Goal: Find specific page/section: Find specific page/section

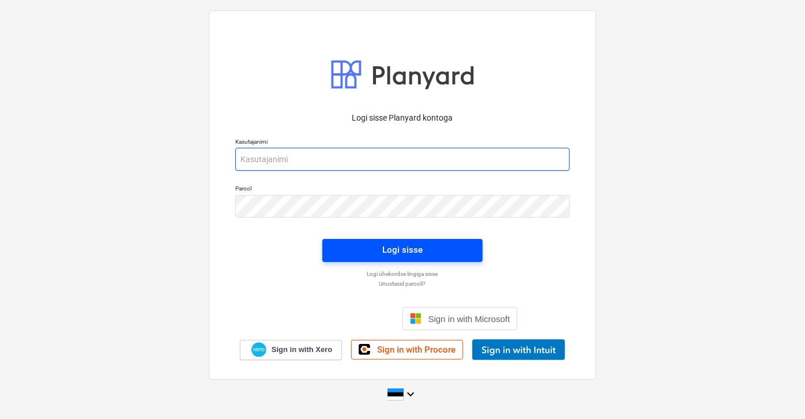
type input "[EMAIL_ADDRESS][DOMAIN_NAME]"
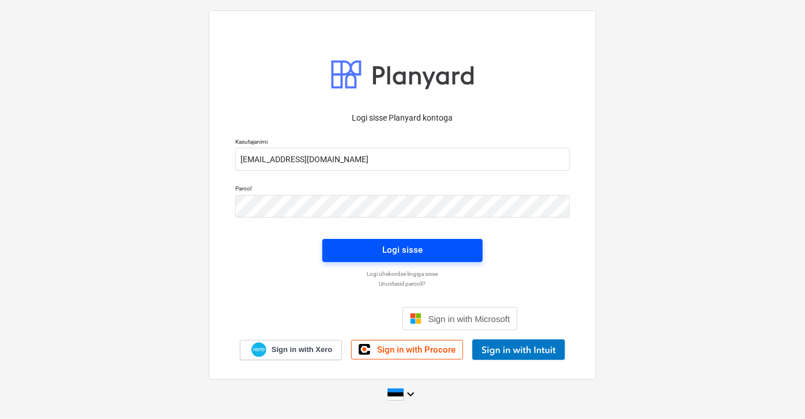
click at [407, 250] on div "Logi sisse" at bounding box center [402, 249] width 40 height 15
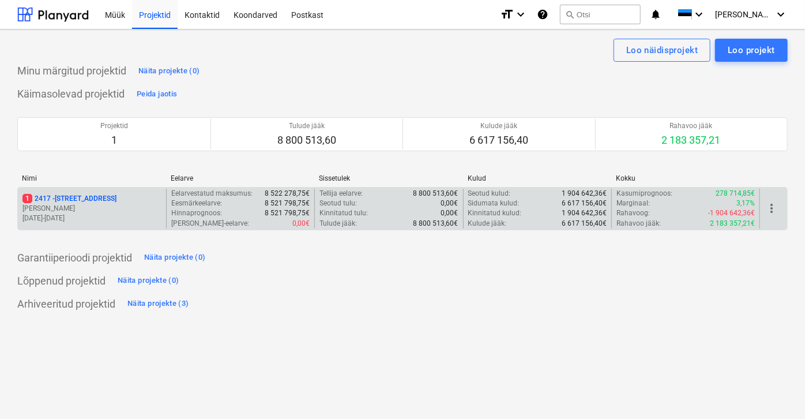
click at [27, 198] on span "1" at bounding box center [27, 198] width 10 height 9
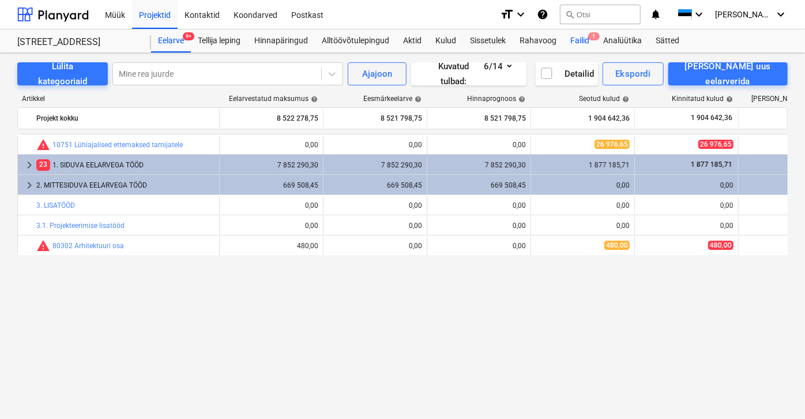
click at [582, 40] on div "Failid 1" at bounding box center [580, 40] width 33 height 23
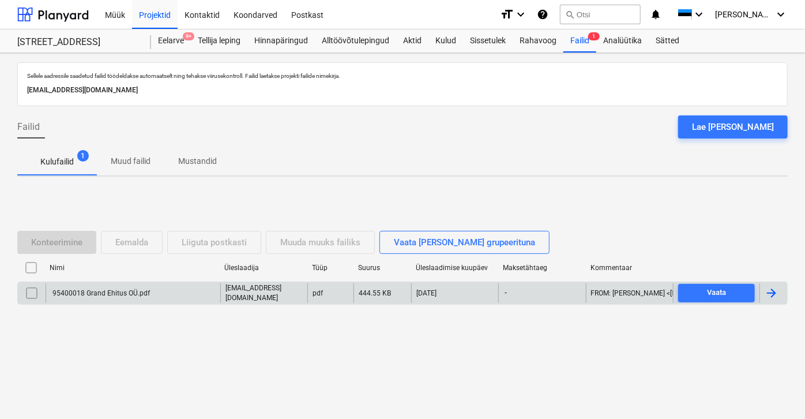
click at [93, 290] on div "95400018 Grand Ehitus OÜ.pdf" at bounding box center [100, 293] width 99 height 8
